Goal: Information Seeking & Learning: Learn about a topic

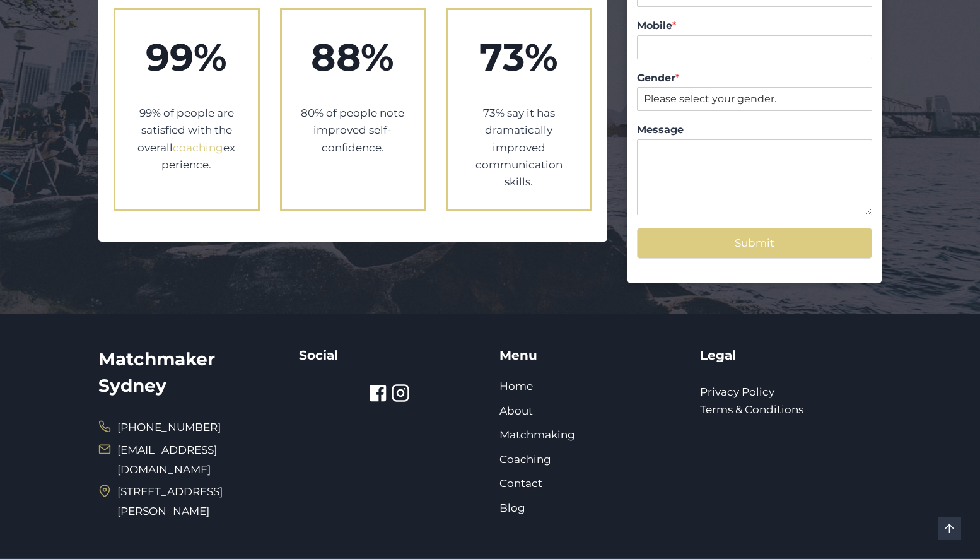
scroll to position [2346, 0]
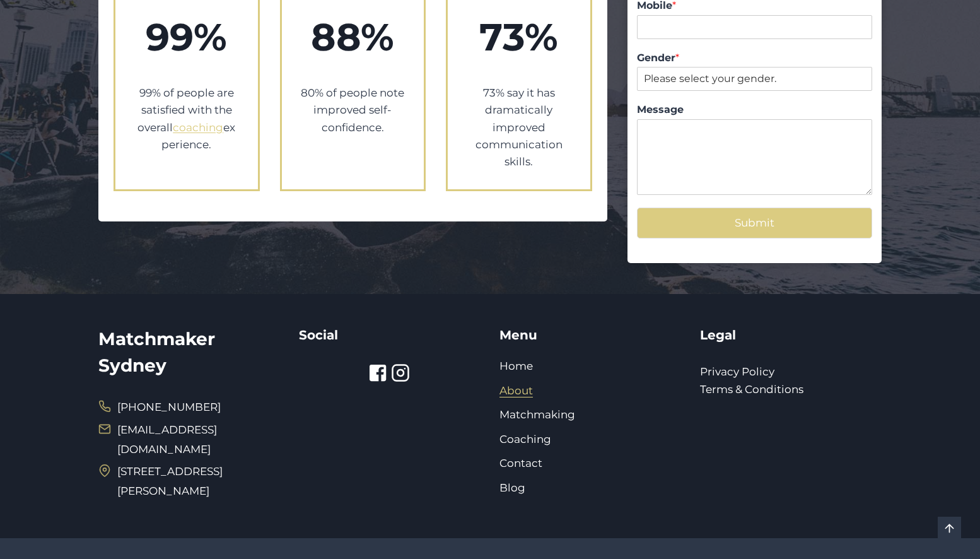
click at [518, 384] on link "About" at bounding box center [516, 390] width 33 height 13
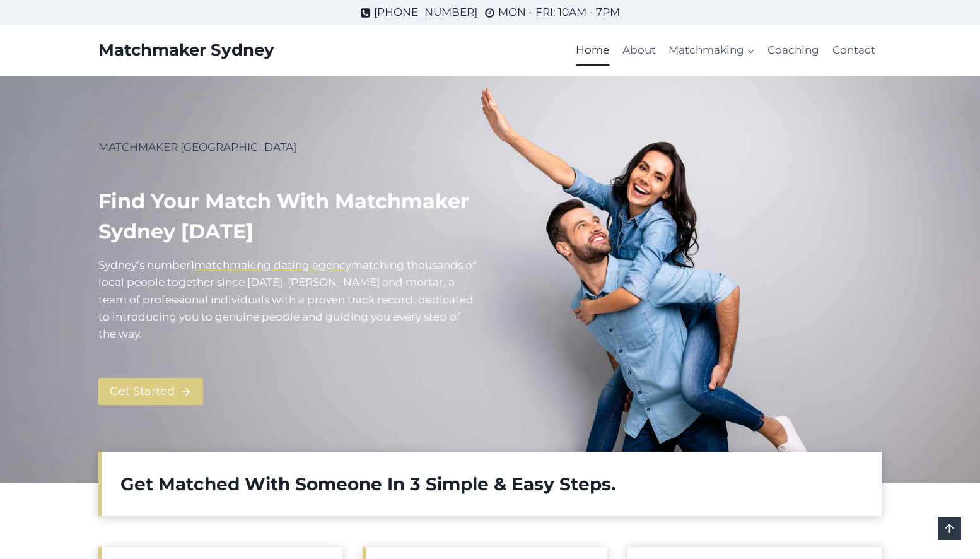
scroll to position [2346, 0]
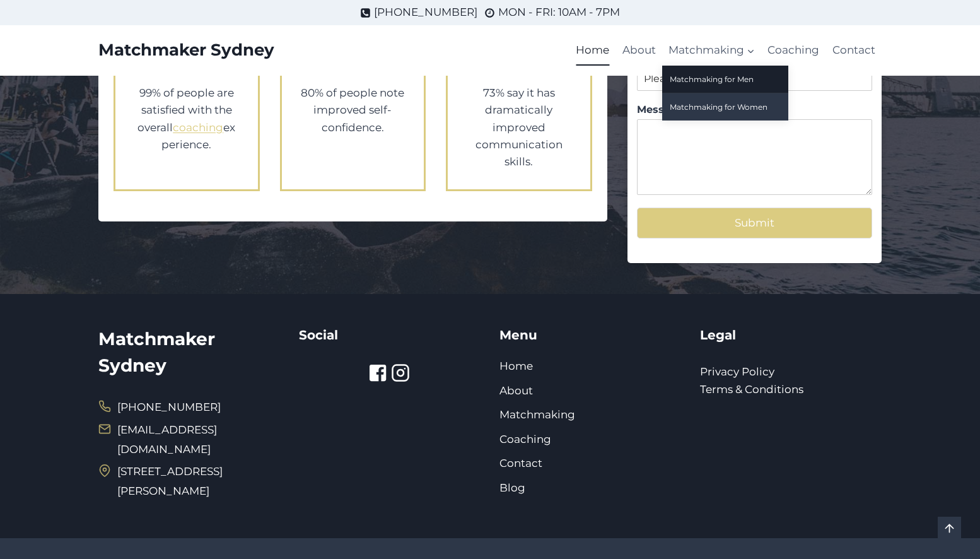
click at [752, 97] on link "Matchmaking for Women" at bounding box center [725, 106] width 126 height 27
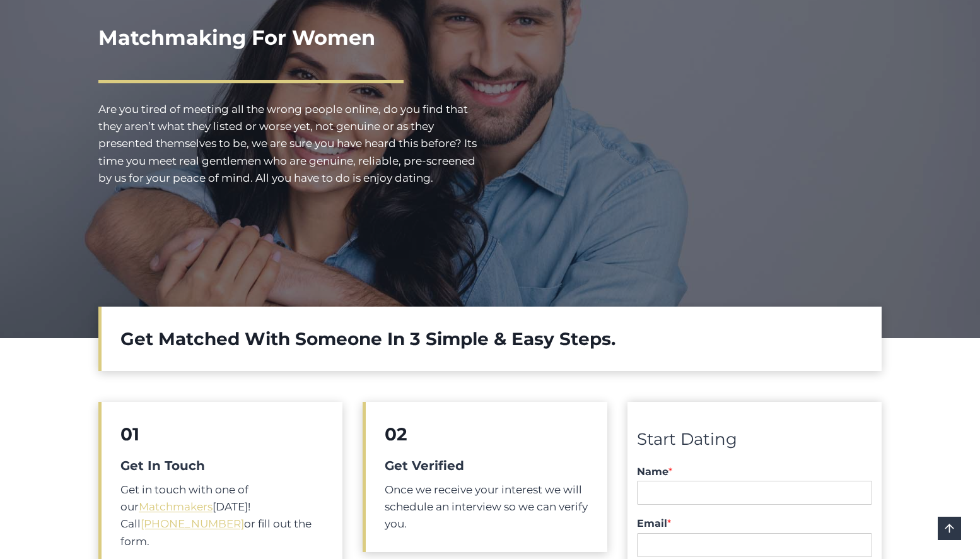
scroll to position [537, 0]
